Goal: Information Seeking & Learning: Find specific fact

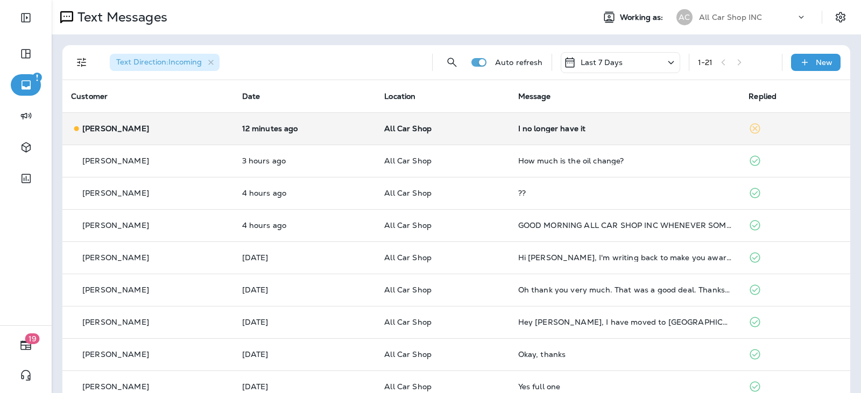
click at [610, 132] on div "I no longer have it" at bounding box center [625, 128] width 214 height 9
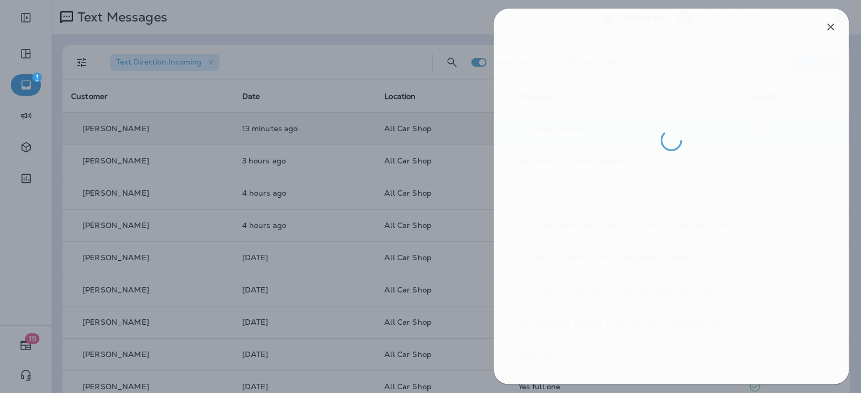
click at [340, 72] on div at bounding box center [432, 196] width 861 height 393
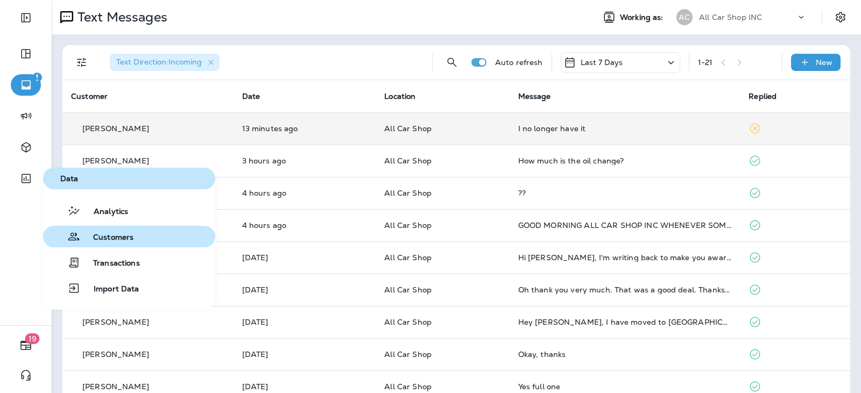
click at [110, 239] on span "Customers" at bounding box center [106, 238] width 53 height 10
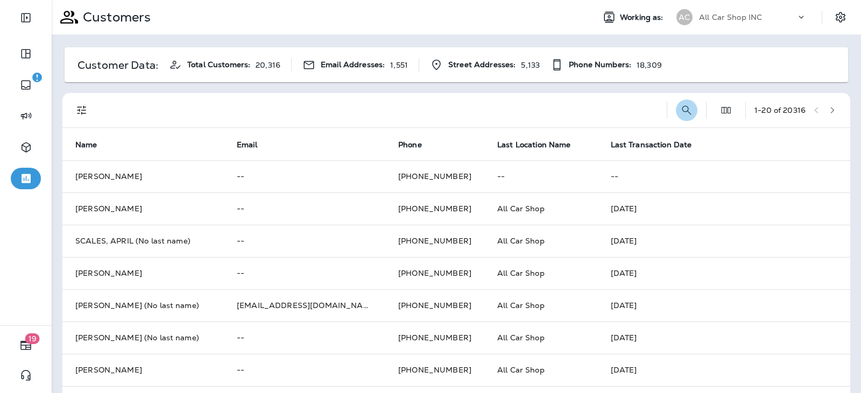
click at [680, 108] on icon "Search Customers" at bounding box center [686, 110] width 13 height 13
click at [587, 108] on input "text" at bounding box center [631, 109] width 112 height 29
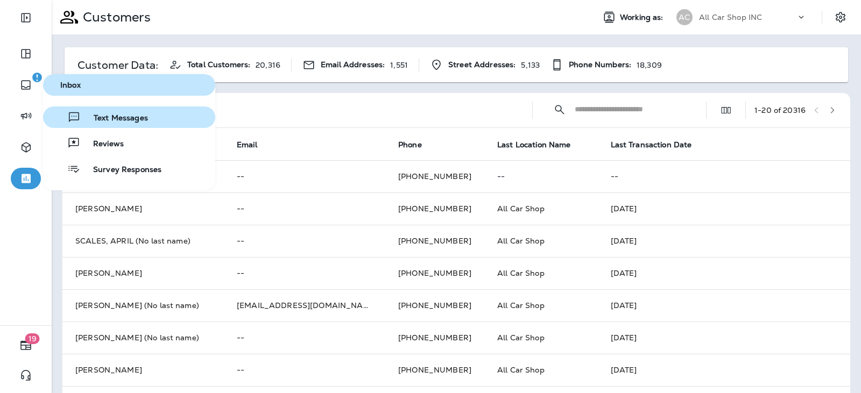
click at [126, 118] on span "Text Messages" at bounding box center [114, 119] width 67 height 10
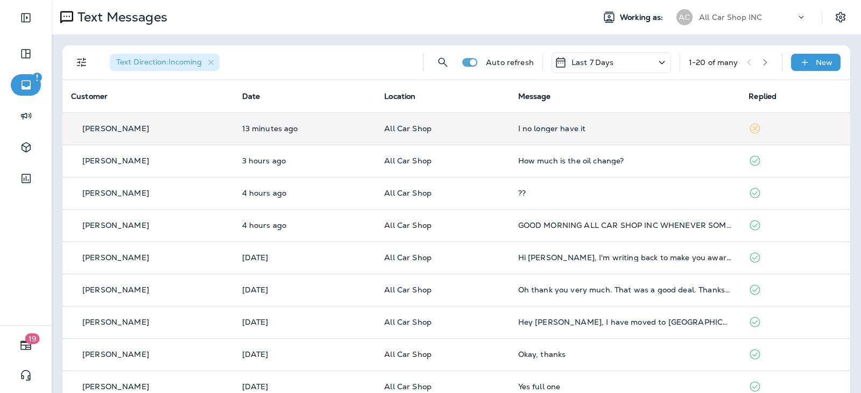
click at [539, 121] on td "I no longer have it" at bounding box center [625, 128] width 231 height 32
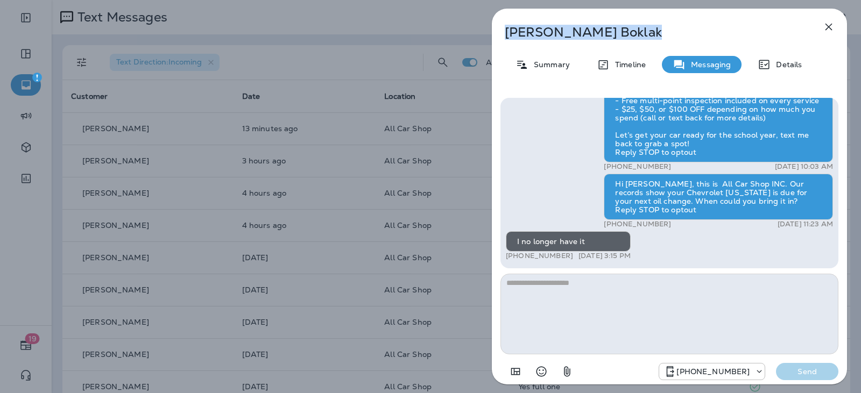
drag, startPoint x: 566, startPoint y: 39, endPoint x: 506, endPoint y: 42, distance: 59.8
click at [506, 42] on div "[PERSON_NAME] Summary Timeline Messaging Details Hello [PERSON_NAME], This is A…" at bounding box center [669, 200] width 355 height 383
copy p "[PERSON_NAME]"
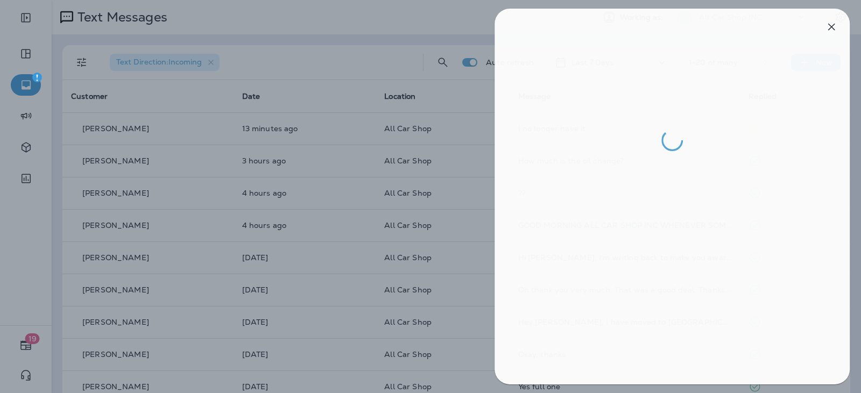
click at [24, 184] on div at bounding box center [433, 196] width 861 height 393
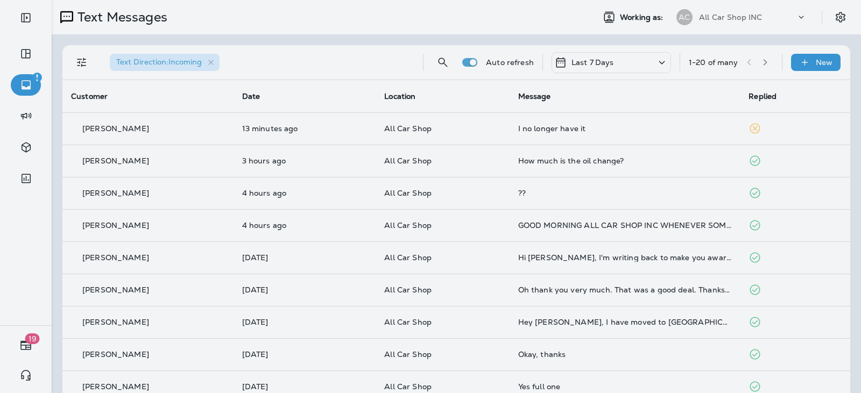
click at [24, 179] on div at bounding box center [430, 196] width 861 height 393
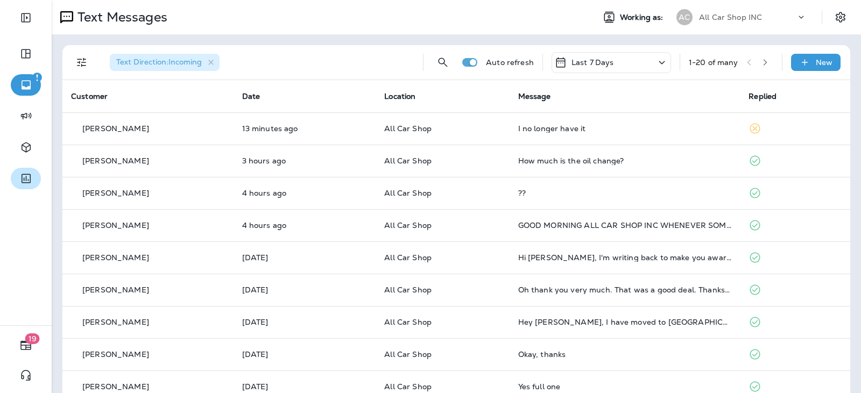
click at [24, 182] on icon "button" at bounding box center [25, 178] width 13 height 13
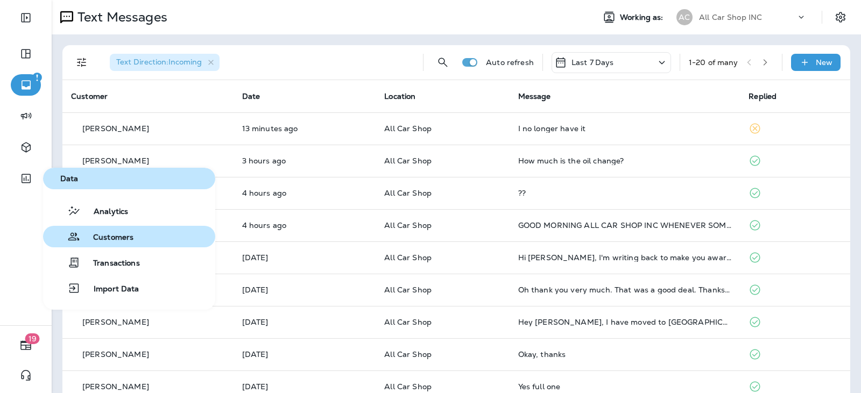
click at [111, 241] on span "Customers" at bounding box center [106, 238] width 53 height 10
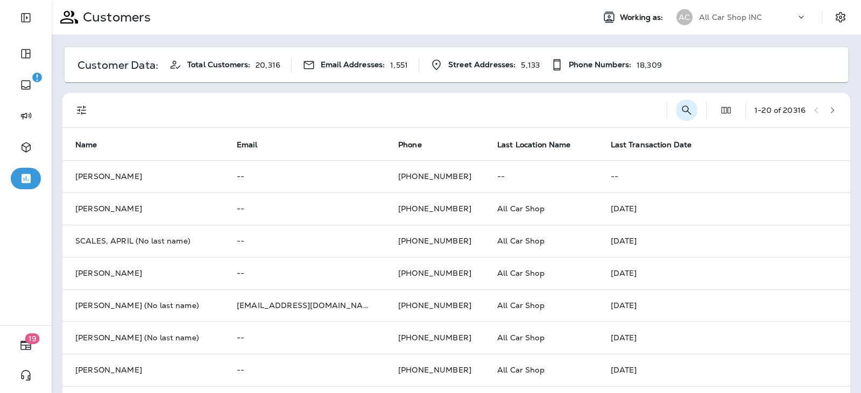
click at [682, 110] on button "Search Customers" at bounding box center [687, 111] width 22 height 22
click at [576, 118] on input "text" at bounding box center [631, 109] width 112 height 29
click at [556, 109] on button "Collapse Search" at bounding box center [560, 110] width 22 height 22
click at [564, 107] on div at bounding box center [379, 110] width 557 height 34
click at [680, 104] on icon "Search Customers" at bounding box center [686, 110] width 13 height 13
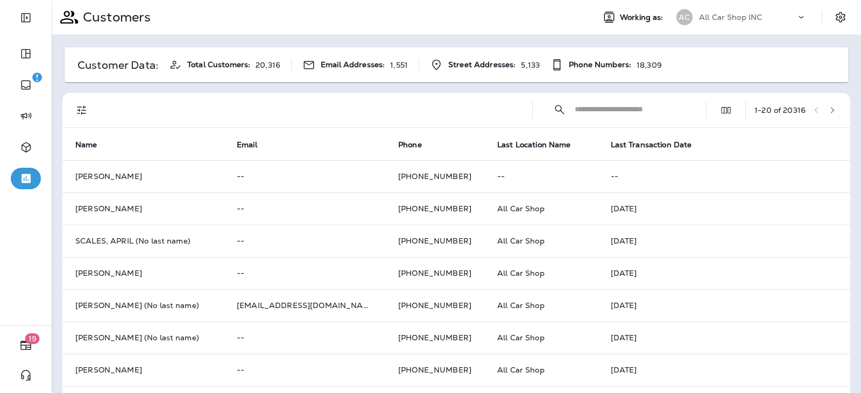
click at [614, 108] on input "text" at bounding box center [631, 109] width 112 height 29
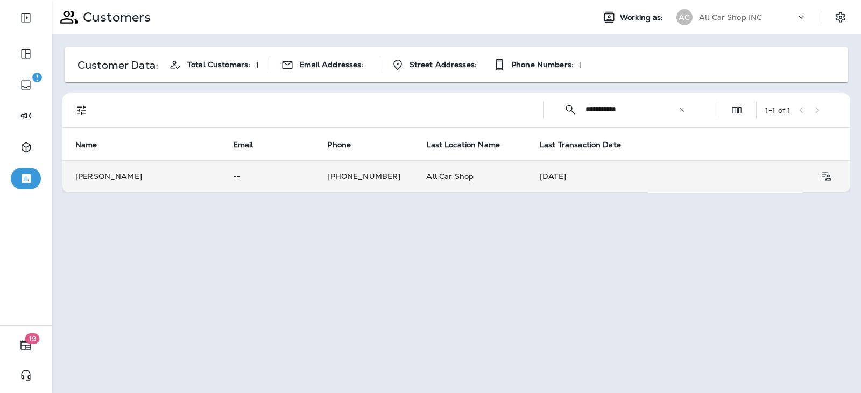
type input "**********"
click at [531, 179] on td "[DATE]" at bounding box center [587, 176] width 121 height 32
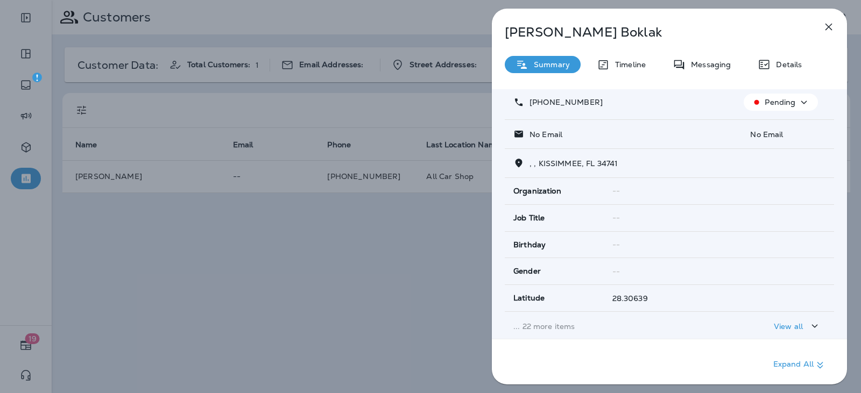
scroll to position [204, 0]
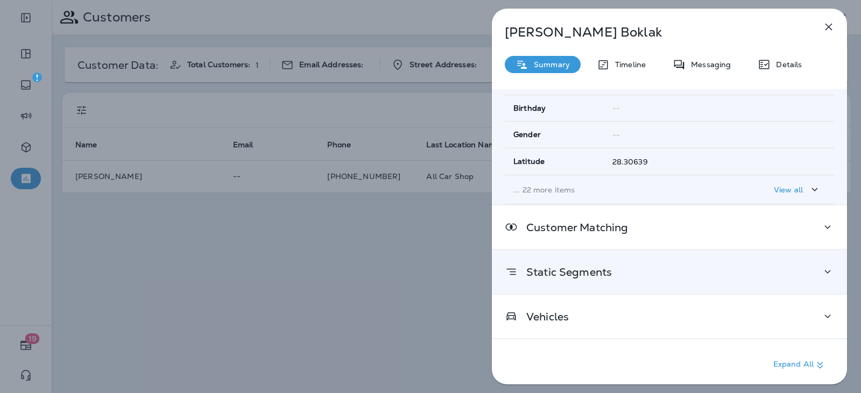
click at [585, 276] on p "Static Segments" at bounding box center [565, 272] width 94 height 9
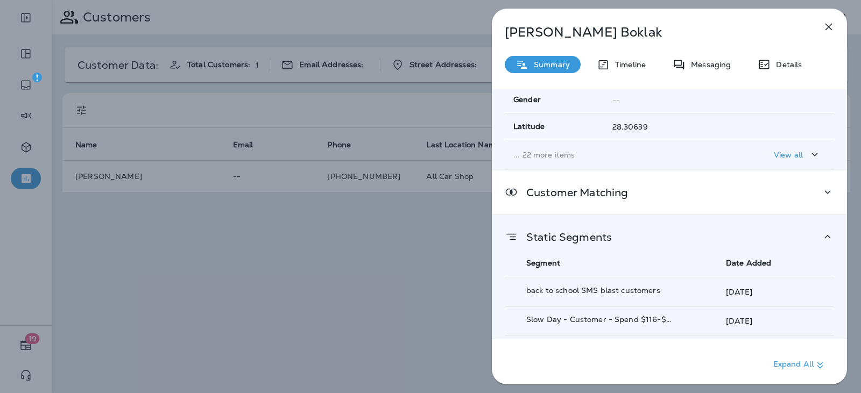
scroll to position [309, 0]
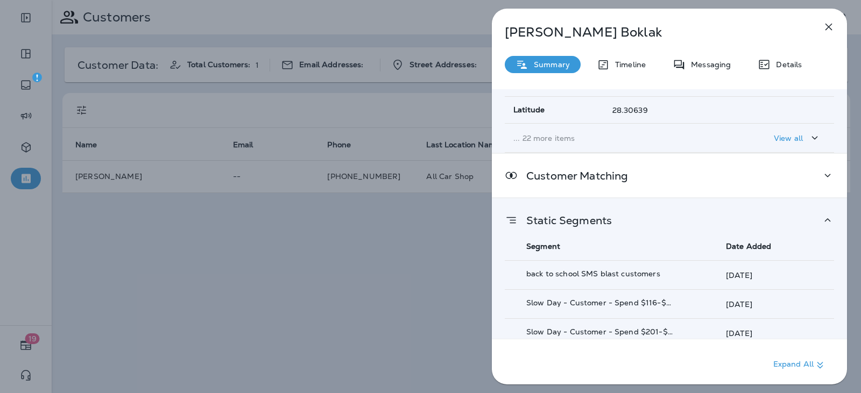
click at [762, 211] on div "Static Segments Segment Date Added back to school SMS blast customers [DATE] Sl…" at bounding box center [669, 273] width 355 height 149
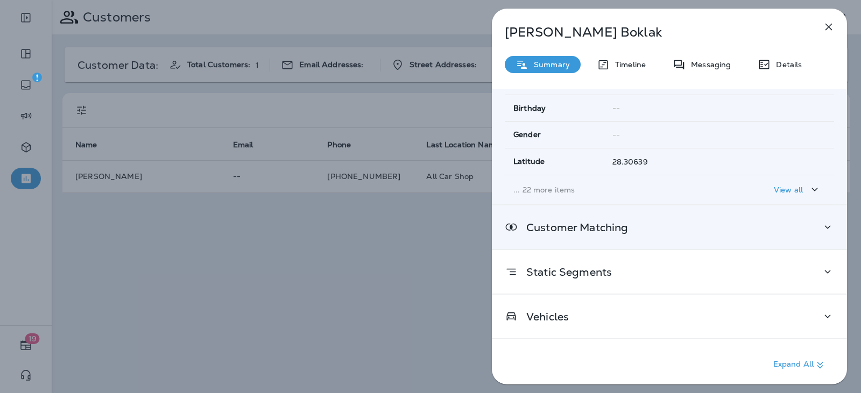
click at [817, 220] on div "Customer Matching" at bounding box center [669, 228] width 355 height 44
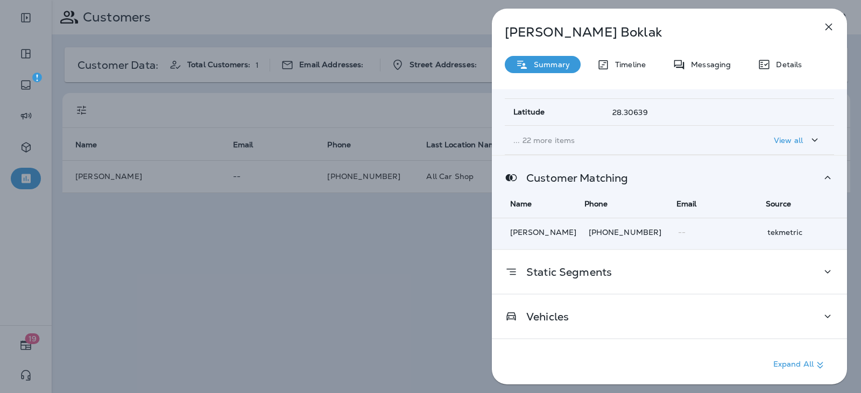
click at [821, 176] on icon at bounding box center [827, 177] width 13 height 13
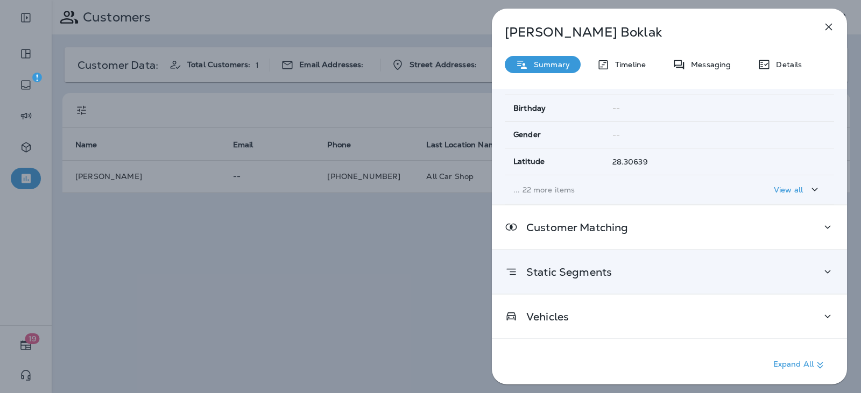
click at [549, 281] on div "Static Segments" at bounding box center [669, 272] width 355 height 44
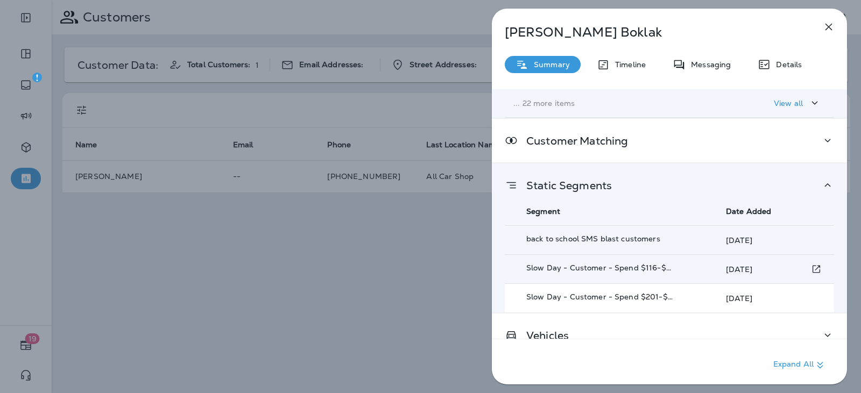
scroll to position [309, 0]
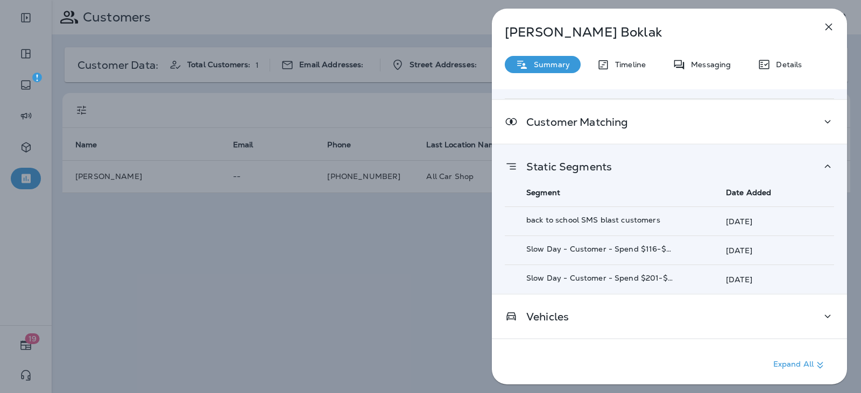
click at [826, 163] on icon at bounding box center [827, 166] width 13 height 13
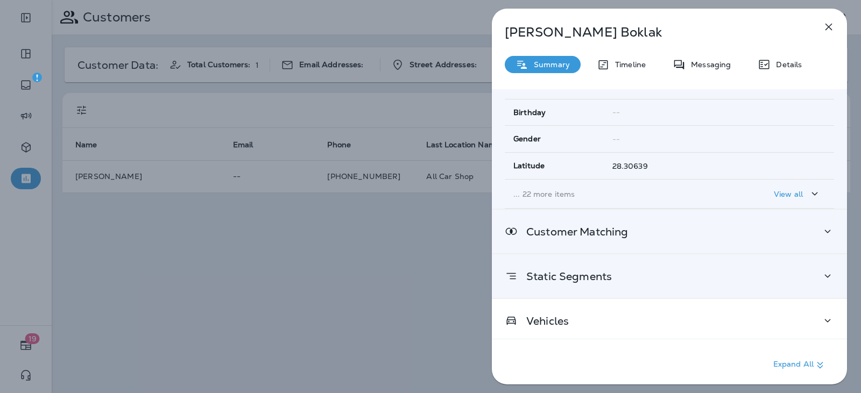
scroll to position [204, 0]
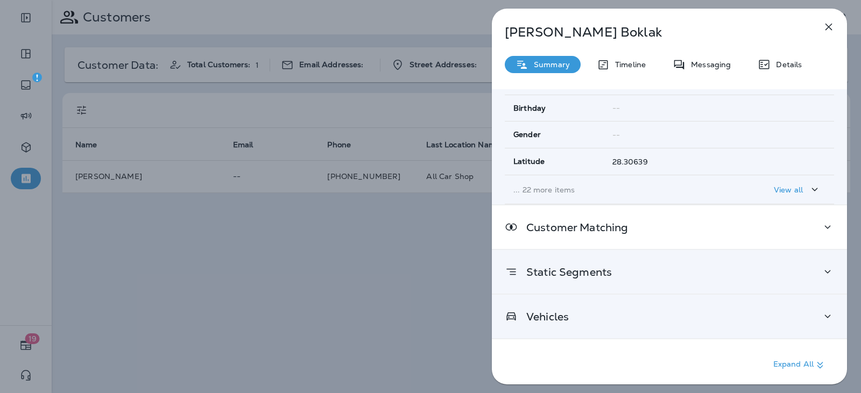
click at [612, 317] on div "Vehicles" at bounding box center [669, 316] width 329 height 13
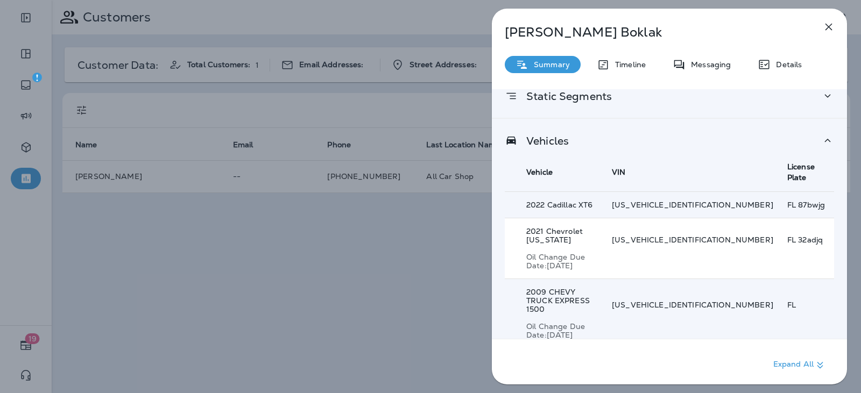
scroll to position [361, 0]
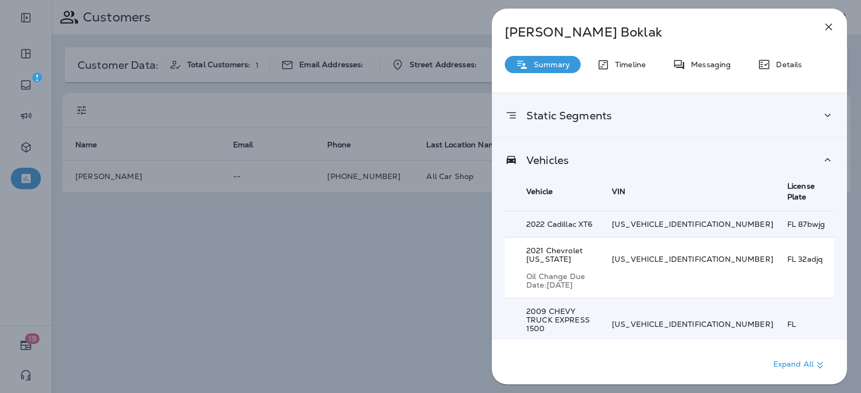
click at [598, 252] on div "2021 Chevrolet [US_STATE] Oil Change Due Date: [DATE]" at bounding box center [562, 267] width 72 height 43
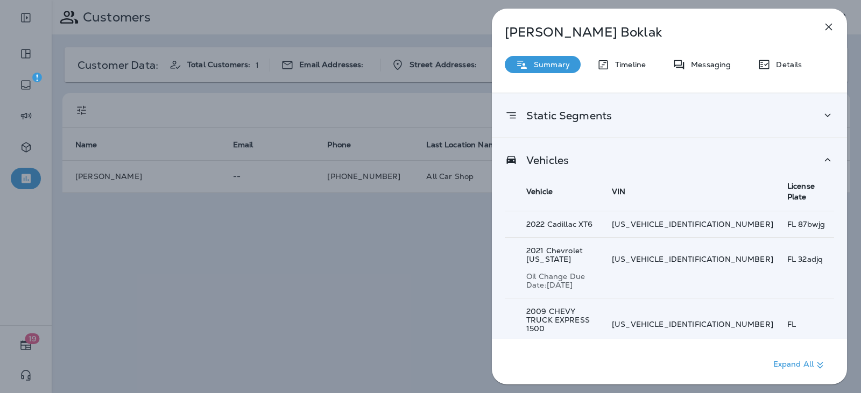
click at [699, 166] on div "Vehicles Vehicle VIN License Plate 2022 Cadillac XT6 [US_VEHICLE_IDENTIFICATION…" at bounding box center [669, 283] width 355 height 291
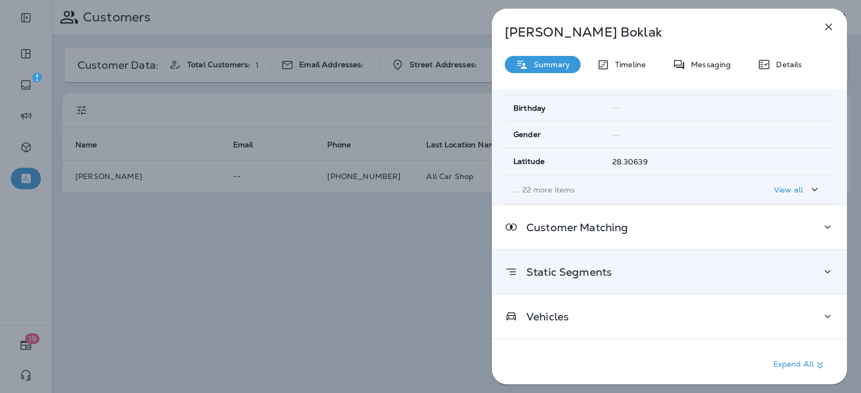
click at [656, 272] on div "Static Segments" at bounding box center [669, 271] width 329 height 13
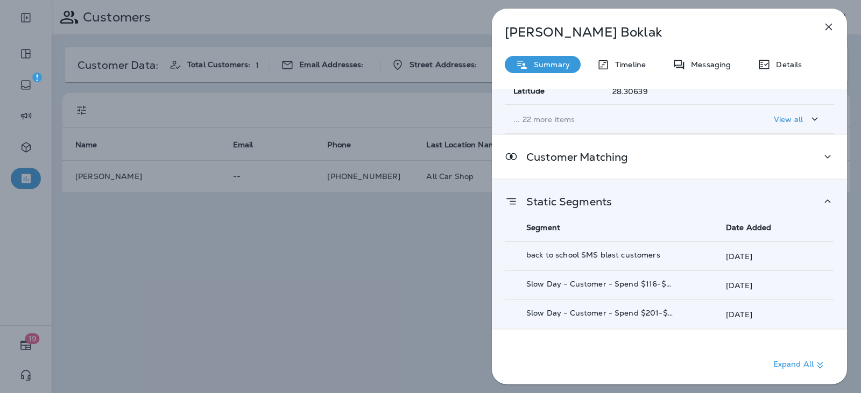
scroll to position [256, 0]
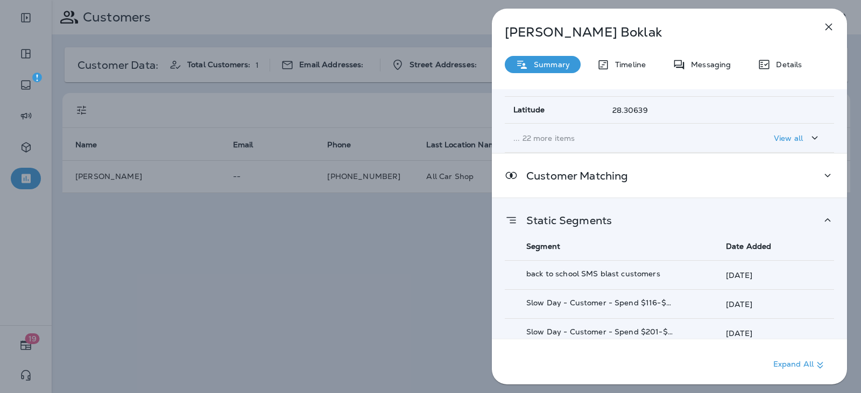
click at [822, 224] on icon at bounding box center [827, 220] width 13 height 13
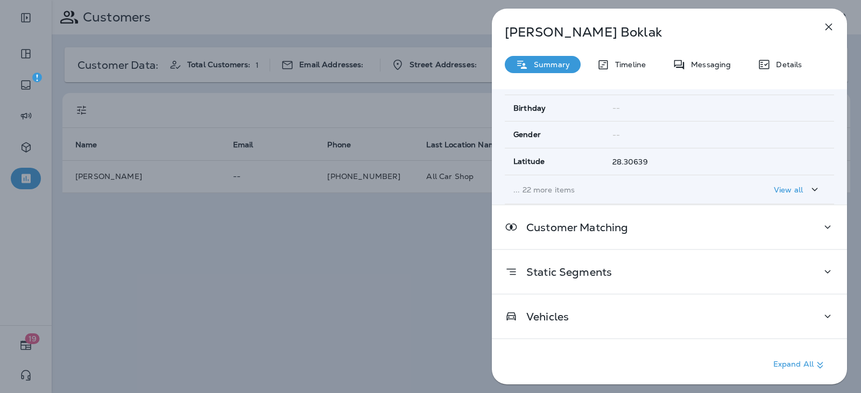
click at [825, 24] on icon "button" at bounding box center [828, 27] width 7 height 7
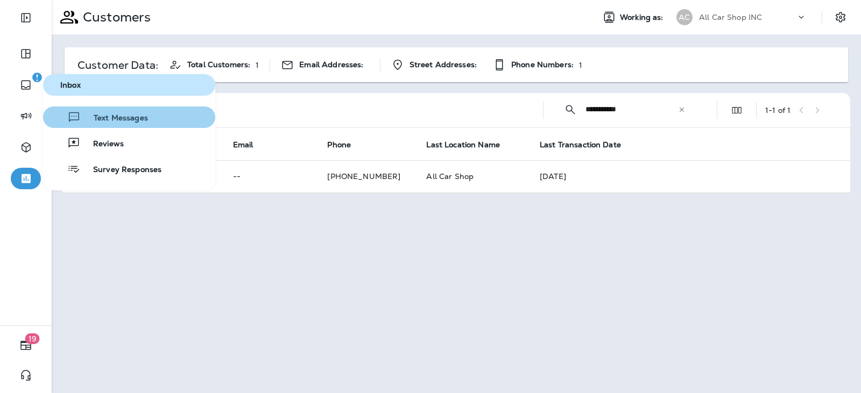
click at [102, 116] on span "Text Messages" at bounding box center [114, 119] width 67 height 10
